Goal: Check status: Check status

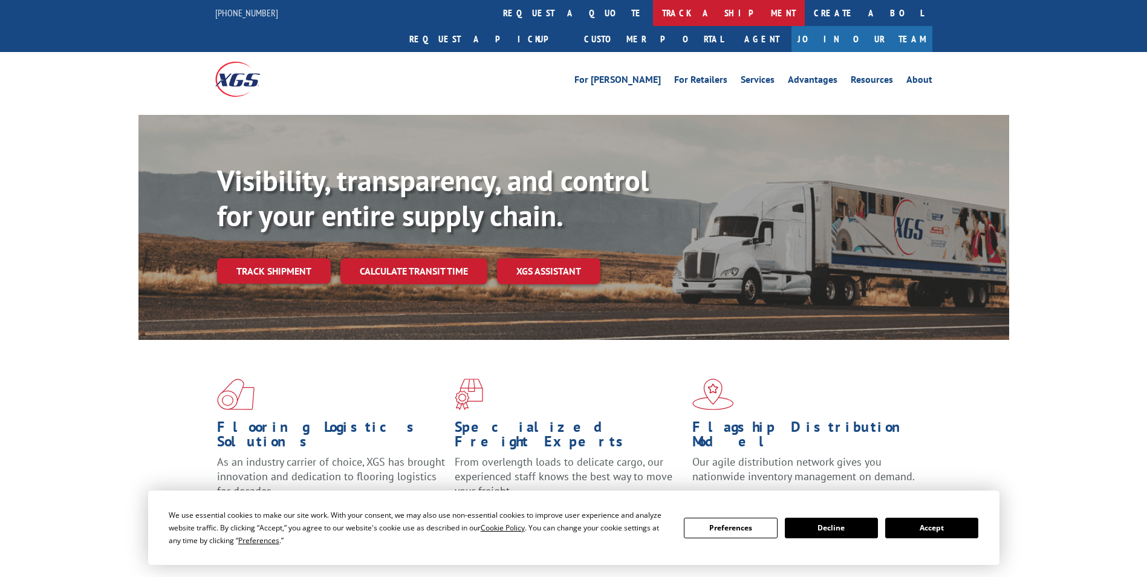
click at [653, 16] on link "track a shipment" at bounding box center [729, 13] width 152 height 26
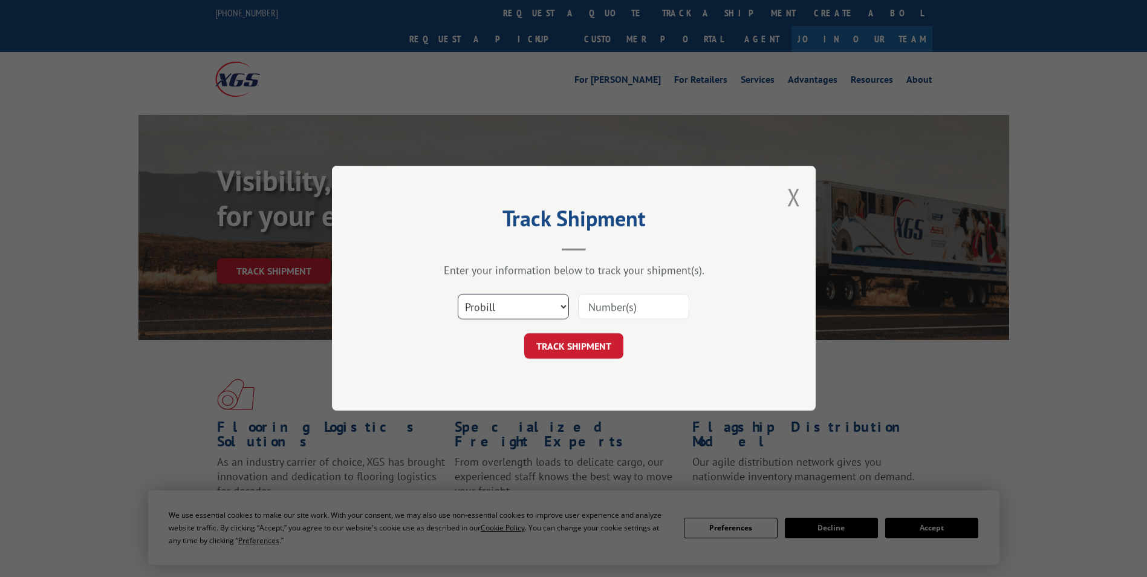
click at [493, 305] on select "Select category... Probill BOL PO" at bounding box center [513, 306] width 111 height 25
select select "bol"
click at [458, 294] on select "Select category... Probill BOL PO" at bounding box center [513, 306] width 111 height 25
click at [601, 307] on input at bounding box center [633, 306] width 111 height 25
paste input "7041134"
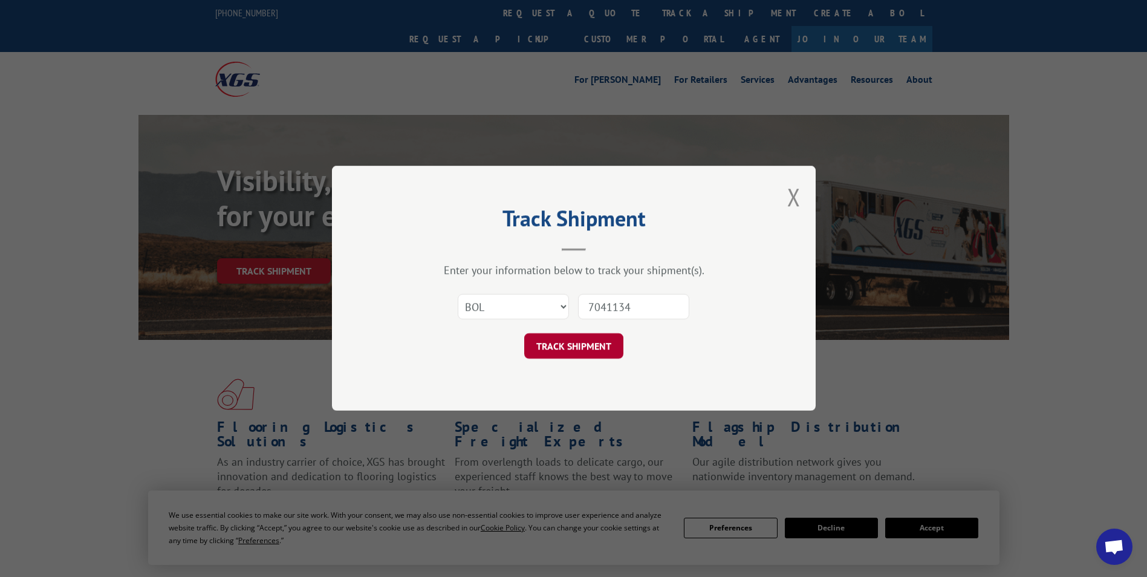
type input "7041134"
click at [574, 344] on button "TRACK SHIPMENT" at bounding box center [573, 346] width 99 height 25
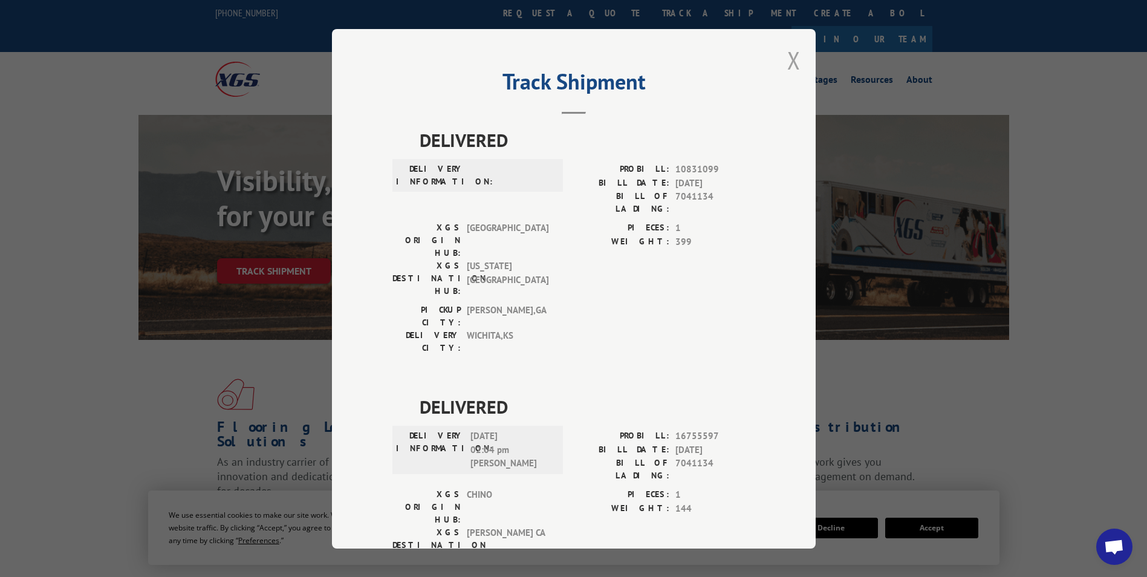
click at [787, 66] on button "Close modal" at bounding box center [793, 60] width 13 height 32
